Goal: Transaction & Acquisition: Register for event/course

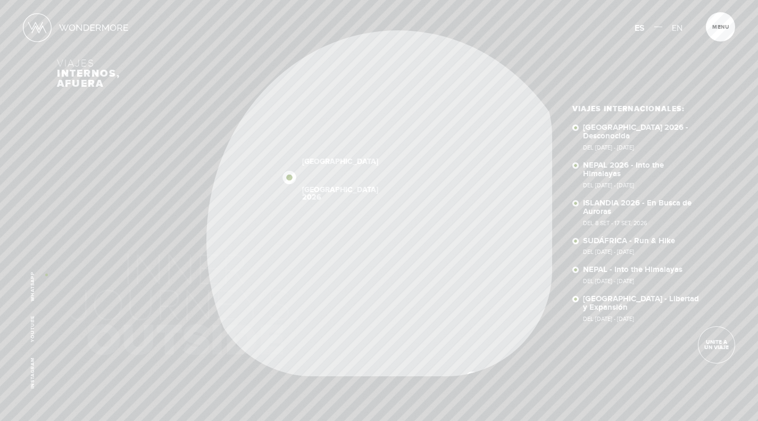
click at [67, 283] on div "NUEVA ZELANDA SUDÁFRICA 2026 NEPAL 2026 NEPAL SUDÁFRICA NUEVA ZELANDA ISLANDIA …" at bounding box center [379, 203] width 645 height 346
click at [699, 167] on link "NEPAL 2026 - Into the Himalayas Del 11 - 23 NOV 2026" at bounding box center [642, 174] width 118 height 27
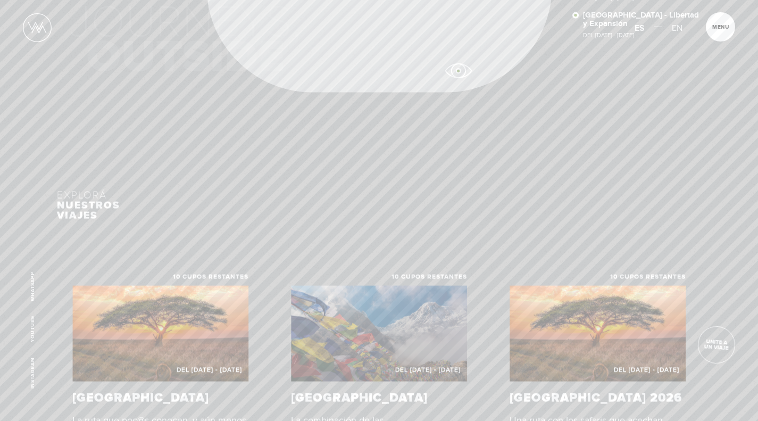
scroll to position [53, 0]
